Goal: Browse casually

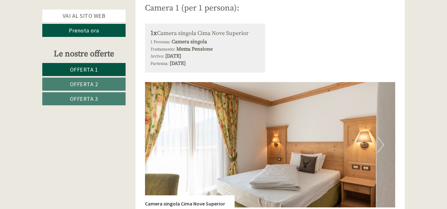
scroll to position [413, 0]
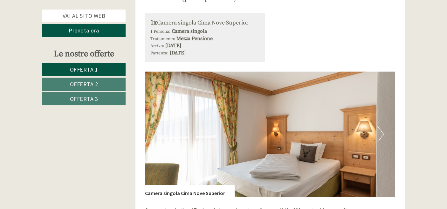
click at [381, 135] on button "Next" at bounding box center [380, 134] width 7 height 16
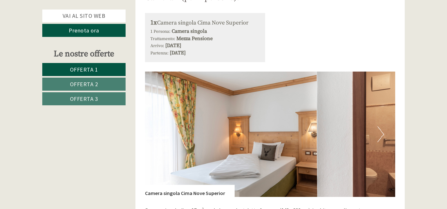
click at [381, 134] on button "Next" at bounding box center [380, 134] width 7 height 16
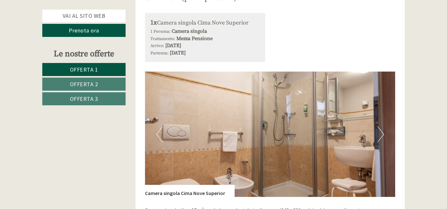
click at [381, 134] on button "Next" at bounding box center [380, 134] width 7 height 16
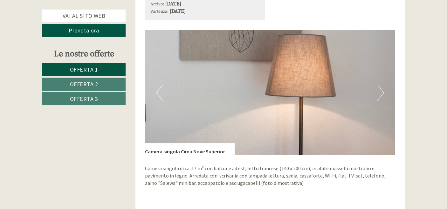
scroll to position [477, 0]
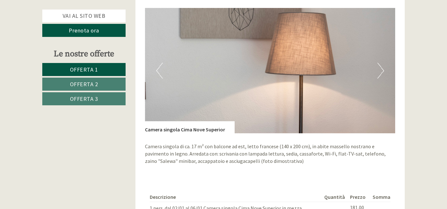
click at [379, 73] on button "Next" at bounding box center [380, 71] width 7 height 16
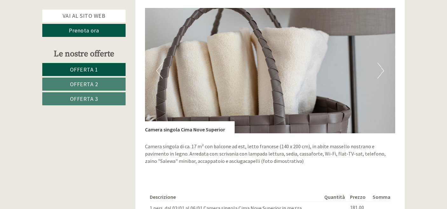
click at [379, 73] on button "Next" at bounding box center [380, 71] width 7 height 16
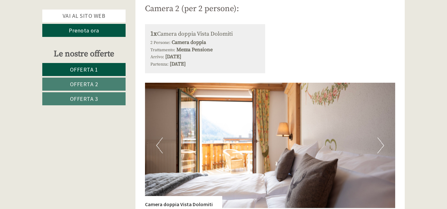
scroll to position [826, 0]
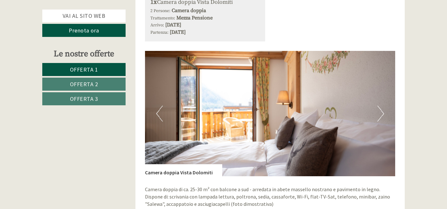
click at [379, 106] on button "Next" at bounding box center [380, 114] width 7 height 16
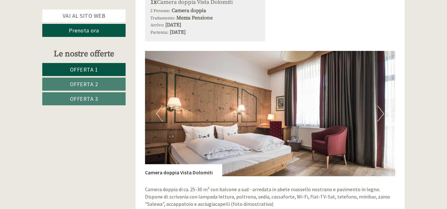
click at [379, 106] on button "Next" at bounding box center [380, 114] width 7 height 16
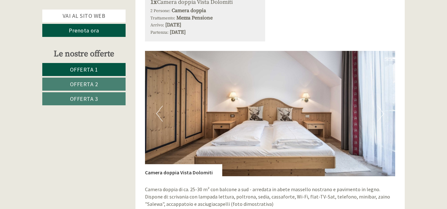
click at [379, 106] on button "Next" at bounding box center [380, 114] width 7 height 16
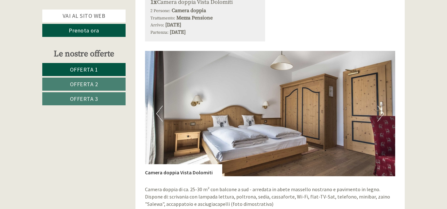
click at [379, 106] on button "Next" at bounding box center [380, 114] width 7 height 16
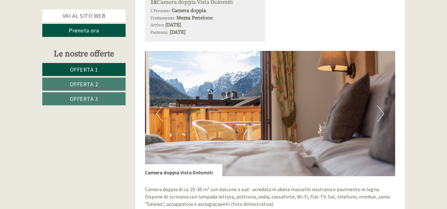
click at [379, 106] on button "Next" at bounding box center [380, 114] width 7 height 16
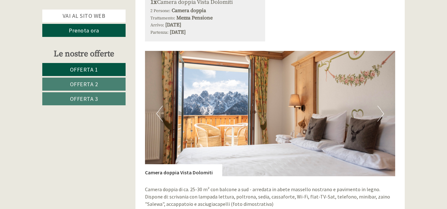
click at [379, 106] on button "Next" at bounding box center [380, 114] width 7 height 16
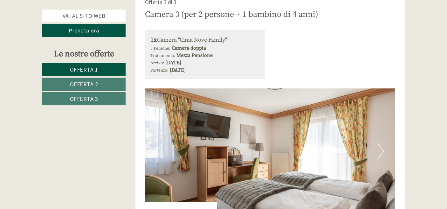
scroll to position [1176, 0]
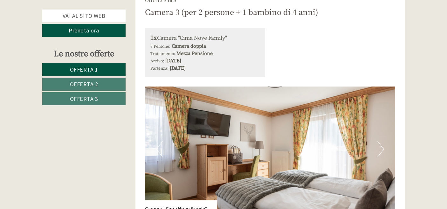
click at [381, 141] on button "Next" at bounding box center [380, 149] width 7 height 16
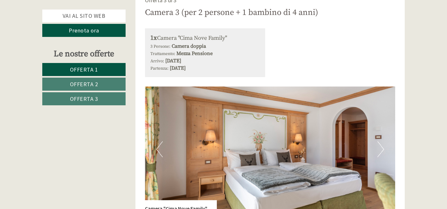
click at [380, 141] on button "Next" at bounding box center [380, 149] width 7 height 16
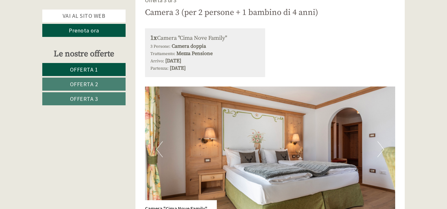
click at [380, 141] on button "Next" at bounding box center [380, 149] width 7 height 16
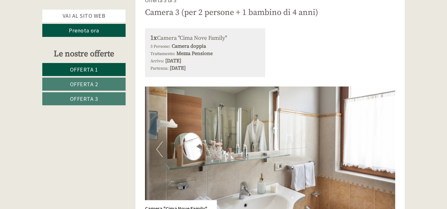
scroll to position [1208, 0]
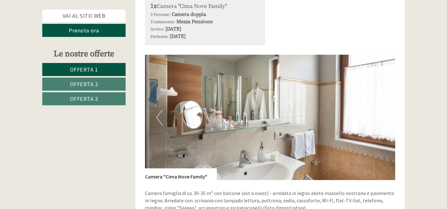
click at [385, 102] on img at bounding box center [270, 117] width 250 height 125
click at [388, 102] on img at bounding box center [270, 117] width 250 height 125
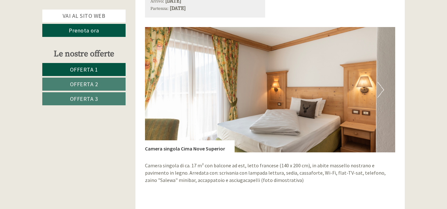
scroll to position [174, 0]
